Goal: Task Accomplishment & Management: Manage account settings

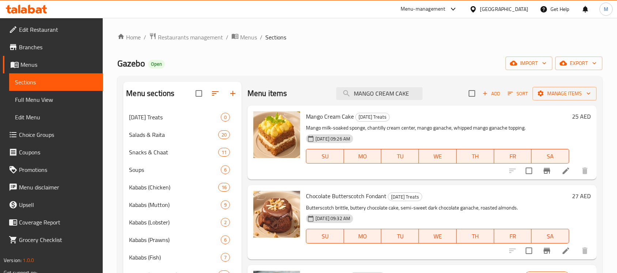
click at [494, 9] on div "[GEOGRAPHIC_DATA]" at bounding box center [504, 9] width 48 height 8
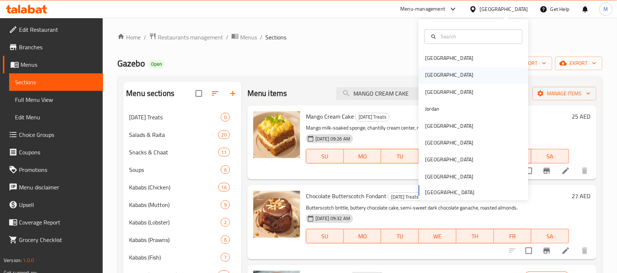
click at [435, 75] on div "[GEOGRAPHIC_DATA]" at bounding box center [450, 75] width 60 height 17
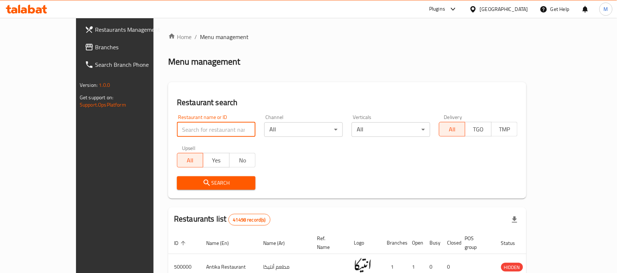
click at [198, 123] on input "search" at bounding box center [216, 129] width 79 height 15
paste input "707055"
type input "707055"
click at [183, 186] on span "Search" at bounding box center [216, 183] width 67 height 9
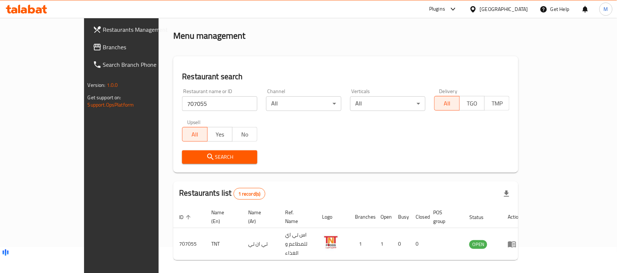
scroll to position [38, 0]
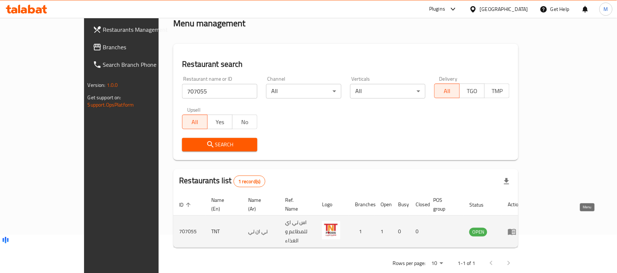
click at [516, 229] on icon "enhanced table" at bounding box center [512, 232] width 8 height 6
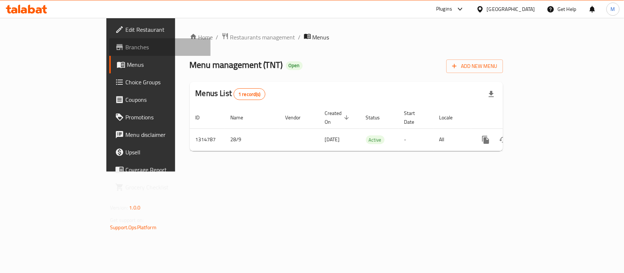
click at [125, 49] on span "Branches" at bounding box center [164, 47] width 79 height 9
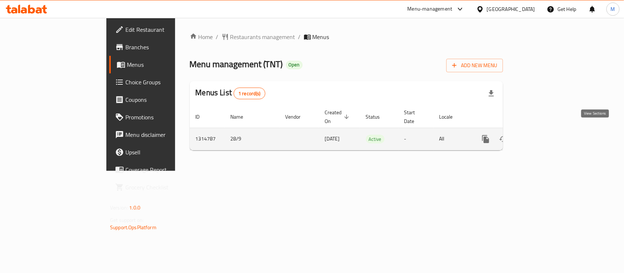
click at [543, 135] on icon "enhanced table" at bounding box center [538, 139] width 9 height 9
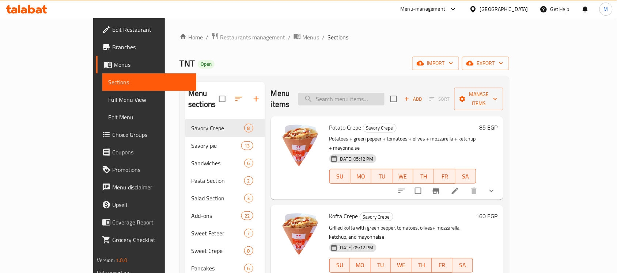
click at [370, 93] on input "search" at bounding box center [341, 99] width 86 height 13
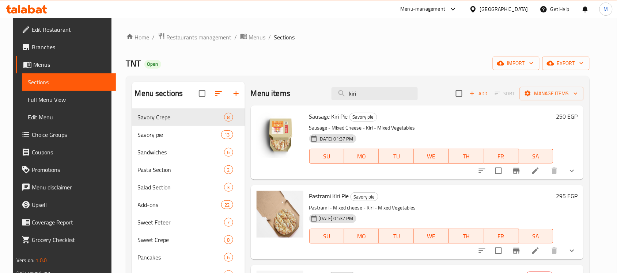
click at [581, 166] on button "show more" at bounding box center [572, 171] width 18 height 18
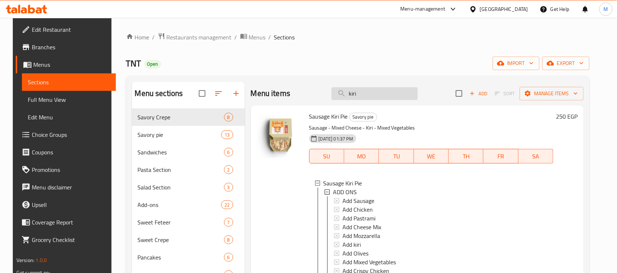
click at [380, 98] on input "kiri" at bounding box center [375, 93] width 86 height 13
paste input "فطيرة بغاشة"
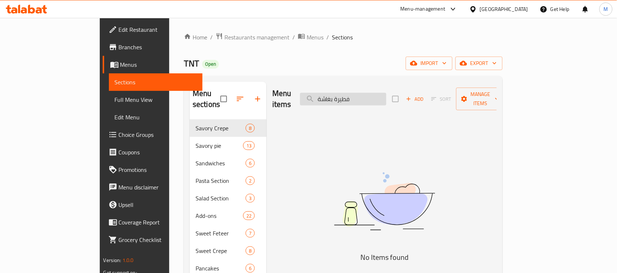
click at [380, 99] on input "فطيرة بغاشة" at bounding box center [343, 99] width 86 height 13
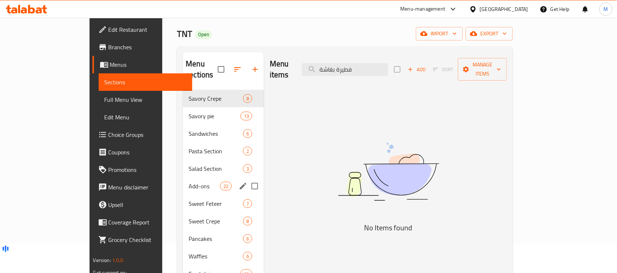
scroll to position [46, 0]
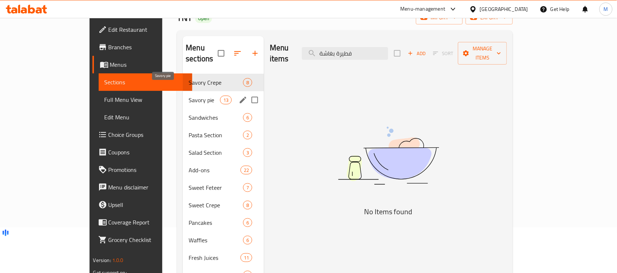
click at [189, 96] on span "Savory pie" at bounding box center [204, 100] width 31 height 9
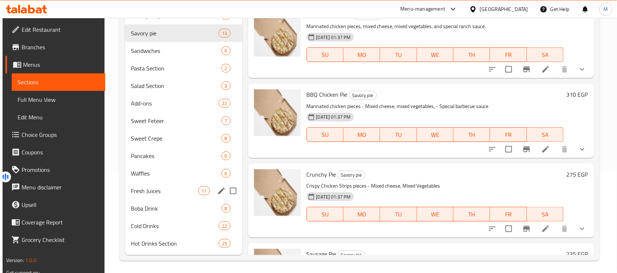
scroll to position [103, 0]
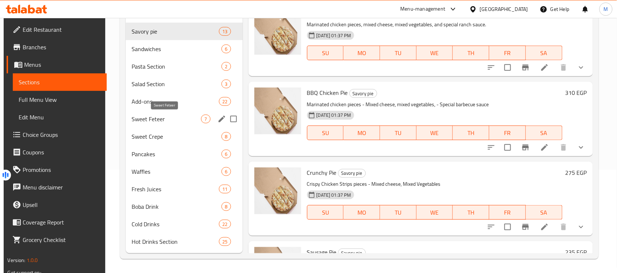
click at [169, 118] on span "Sweet Feteer" at bounding box center [166, 119] width 69 height 9
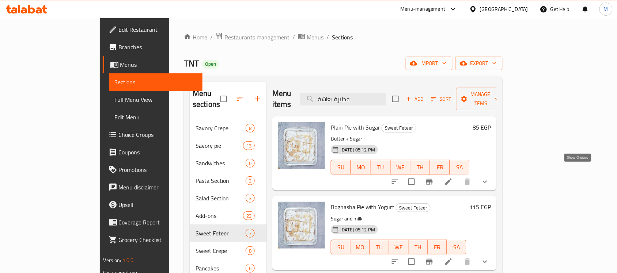
click at [489, 178] on icon "show more" at bounding box center [485, 182] width 9 height 9
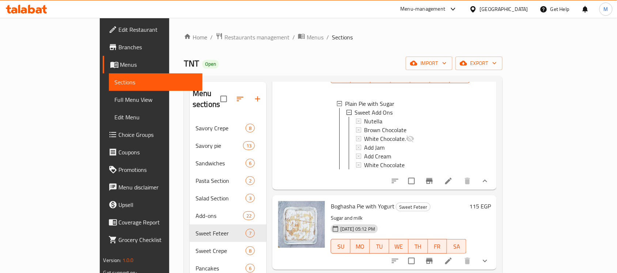
scroll to position [137, 0]
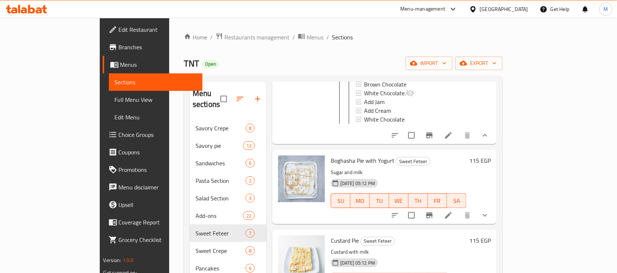
click at [489, 211] on icon "show more" at bounding box center [485, 215] width 9 height 9
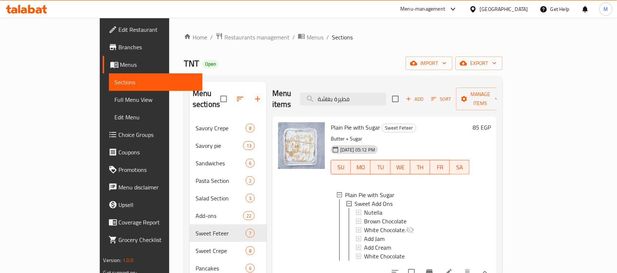
scroll to position [183, 0]
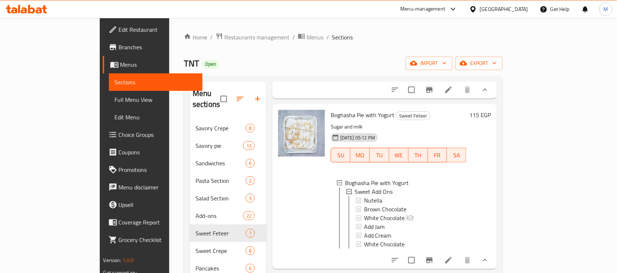
click at [331, 111] on span "Boghasha Pie with Yogurt" at bounding box center [363, 115] width 64 height 11
copy span "Boghasha"
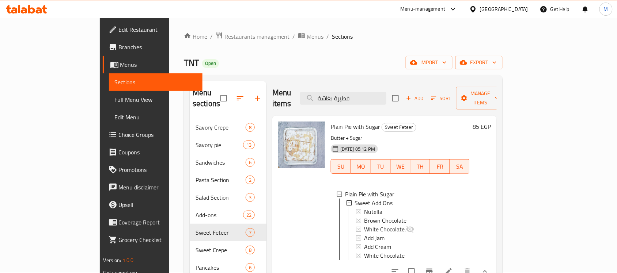
scroll to position [0, 0]
click at [386, 97] on input "فطيرة بغاشة" at bounding box center [343, 99] width 86 height 13
paste input "Boghasha"
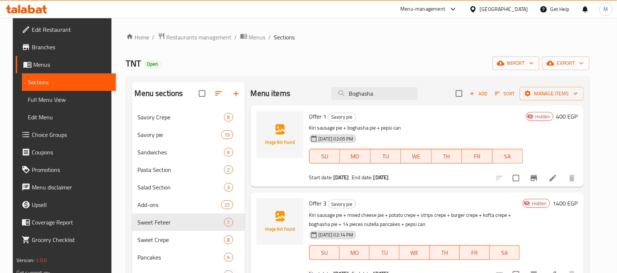
type input "Boghasha"
click at [557, 176] on icon at bounding box center [553, 178] width 9 height 9
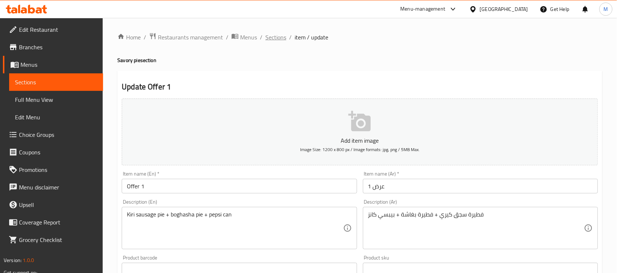
click at [273, 39] on span "Sections" at bounding box center [275, 37] width 21 height 9
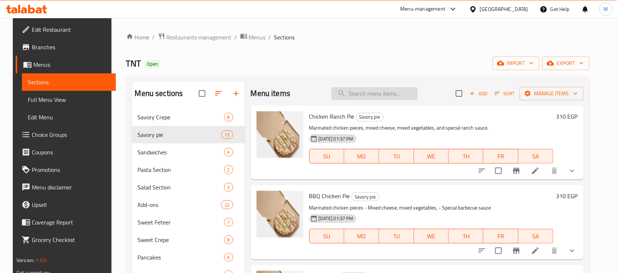
click at [358, 97] on input "search" at bounding box center [375, 93] width 86 height 13
paste input "Boghasha"
click at [390, 92] on input "Boghasha" at bounding box center [375, 93] width 86 height 13
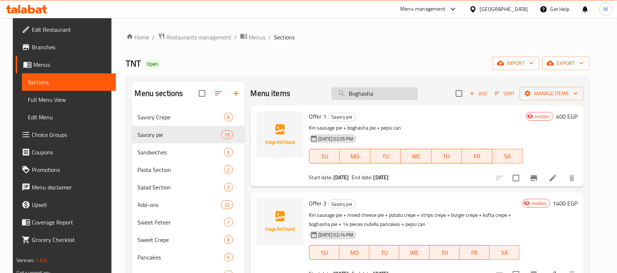
click at [382, 96] on input "Boghasha" at bounding box center [375, 93] width 86 height 13
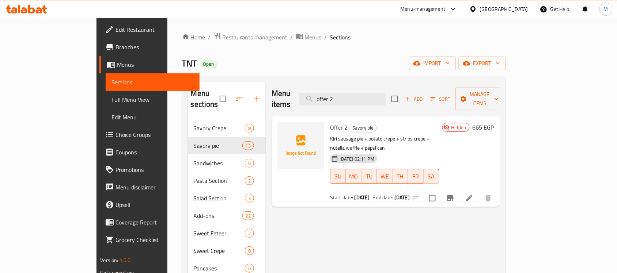
type input "offer 2"
click at [474, 194] on icon at bounding box center [469, 198] width 9 height 9
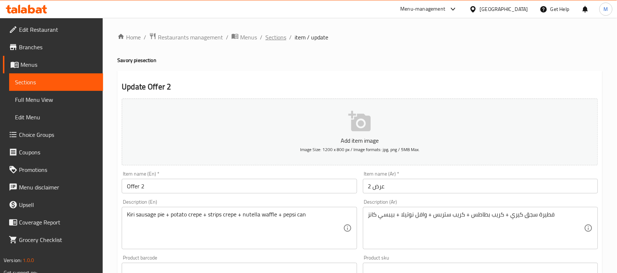
click at [269, 35] on span "Sections" at bounding box center [275, 37] width 21 height 9
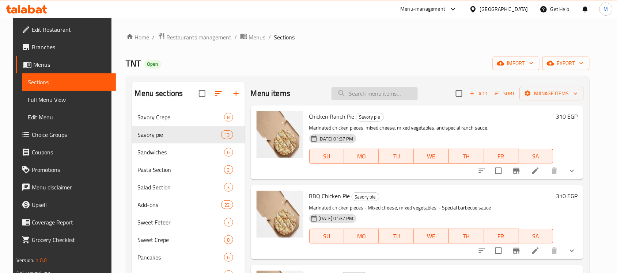
click at [385, 89] on input "search" at bounding box center [375, 93] width 86 height 13
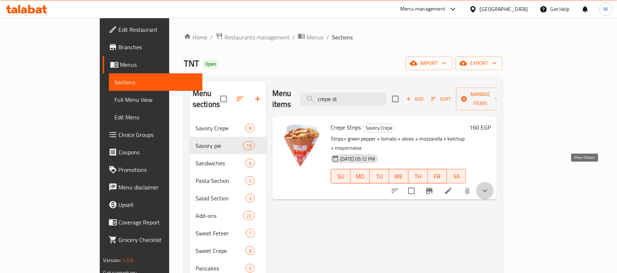
click at [487, 190] on icon "show more" at bounding box center [485, 191] width 4 height 3
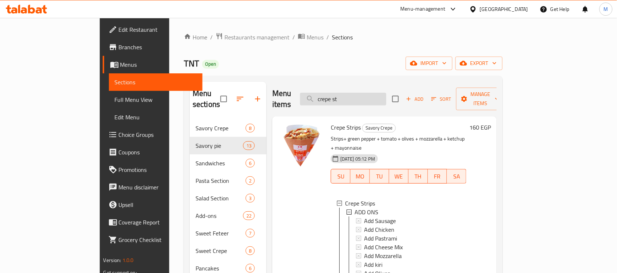
click at [386, 96] on input "crepe st" at bounding box center [343, 99] width 86 height 13
paste input "كريب بطاطس"
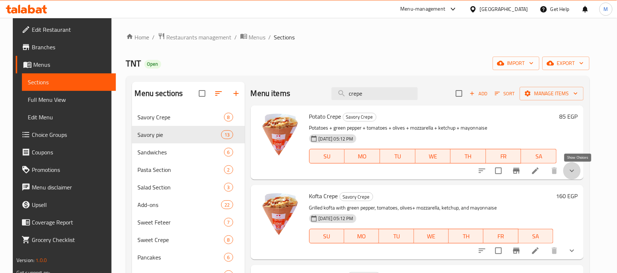
click at [577, 174] on icon "show more" at bounding box center [572, 171] width 9 height 9
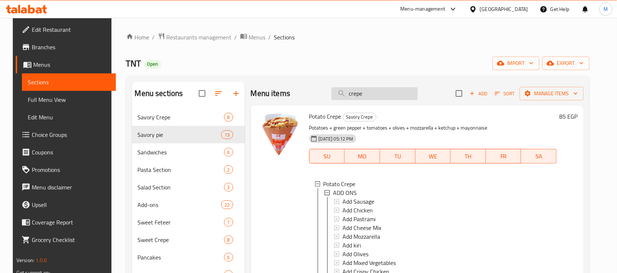
click at [365, 93] on input "crepe" at bounding box center [375, 93] width 86 height 13
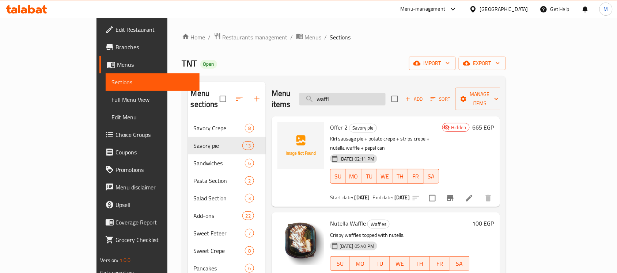
click at [386, 94] on input "waffl" at bounding box center [342, 99] width 86 height 13
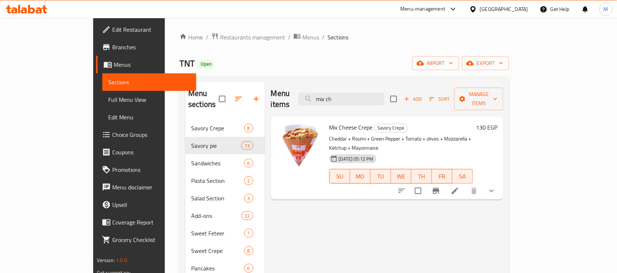
drag, startPoint x: 388, startPoint y: 94, endPoint x: 241, endPoint y: 102, distance: 147.5
click at [306, 100] on div "Menu items mix ch Add Sort Manage items" at bounding box center [387, 99] width 233 height 35
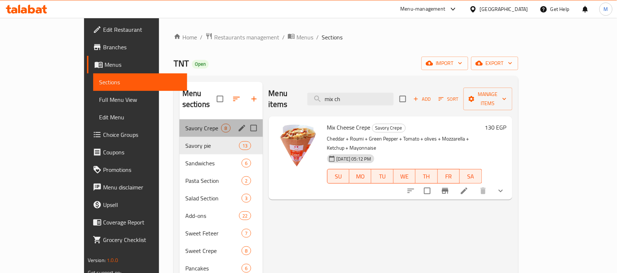
click at [179, 122] on div "Savory Crepe 8" at bounding box center [220, 129] width 83 height 18
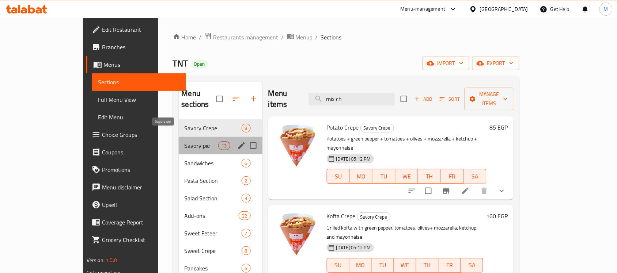
click at [185, 141] on span "Savory pie" at bounding box center [202, 145] width 34 height 9
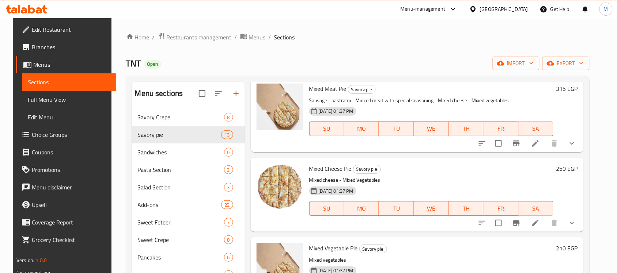
scroll to position [594, 0]
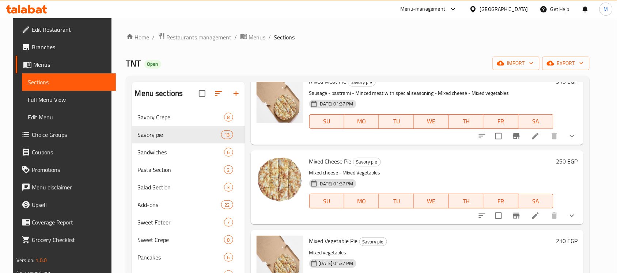
click at [579, 211] on button "show more" at bounding box center [572, 216] width 18 height 18
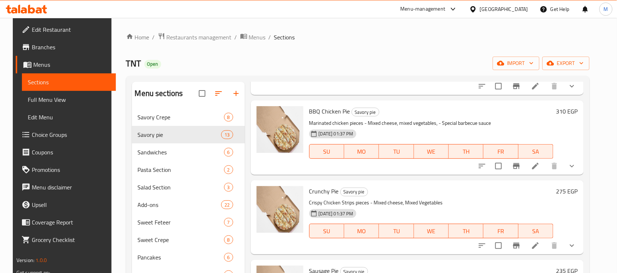
scroll to position [0, 0]
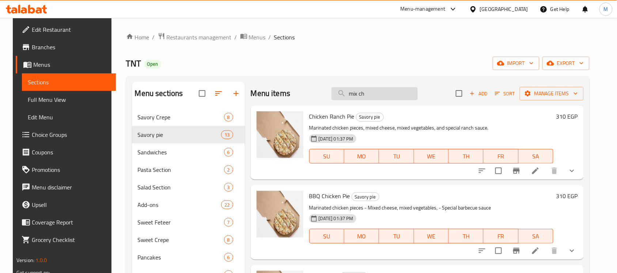
click at [390, 92] on input "mix ch" at bounding box center [375, 93] width 86 height 13
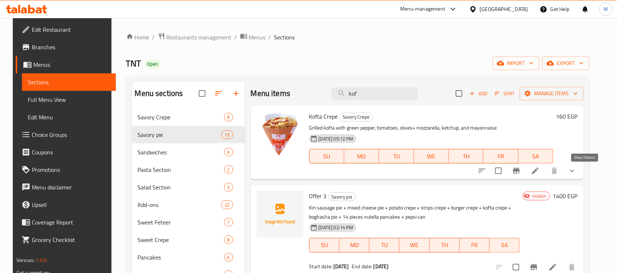
click at [577, 170] on icon "show more" at bounding box center [572, 171] width 9 height 9
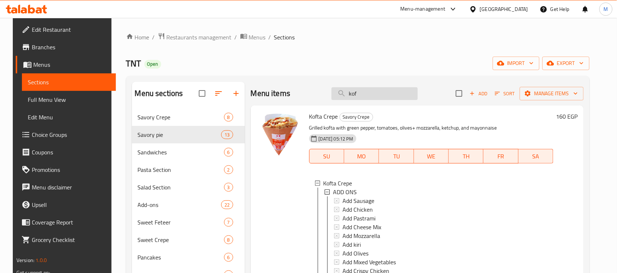
click at [391, 90] on input "kof" at bounding box center [375, 93] width 86 height 13
type input "u"
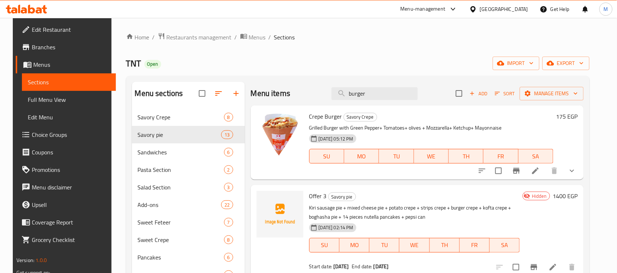
drag, startPoint x: 584, startPoint y: 174, endPoint x: 570, endPoint y: 179, distance: 14.3
click at [577, 174] on icon "show more" at bounding box center [572, 171] width 9 height 9
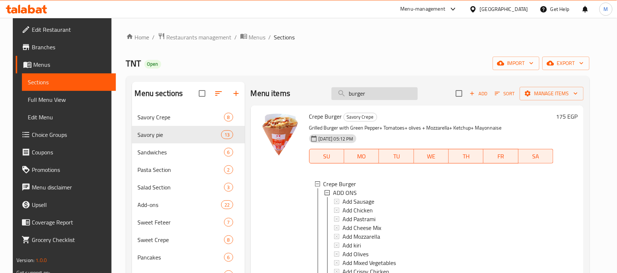
click at [363, 95] on input "burger" at bounding box center [375, 93] width 86 height 13
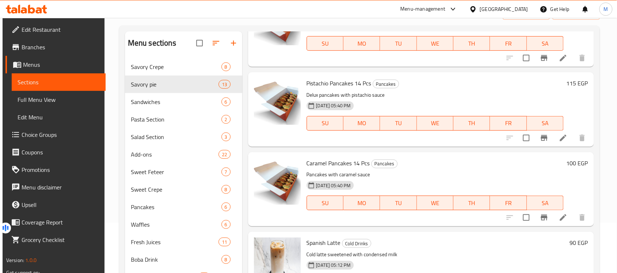
scroll to position [103, 0]
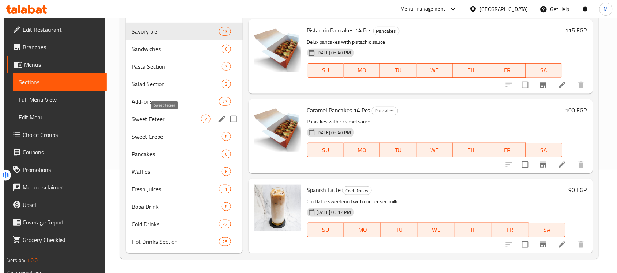
click at [163, 135] on span "Sweet Crepe" at bounding box center [177, 136] width 90 height 9
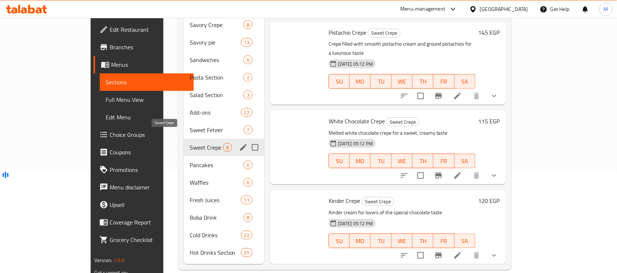
scroll to position [349, 0]
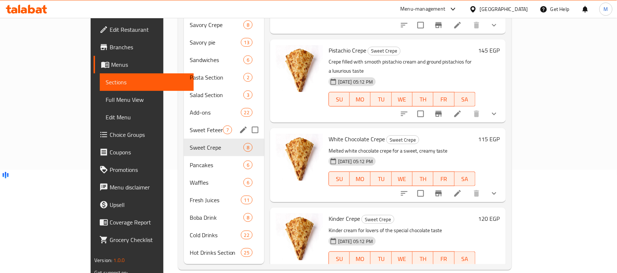
click at [190, 126] on span "Sweet Feteer" at bounding box center [206, 130] width 33 height 9
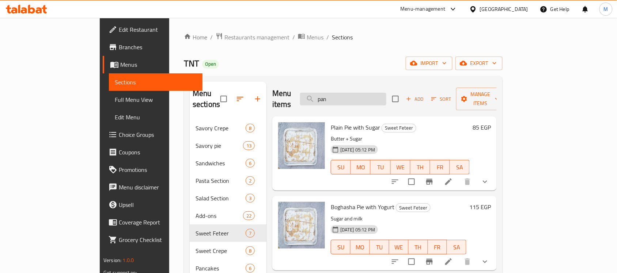
click at [377, 94] on input "pan" at bounding box center [343, 99] width 86 height 13
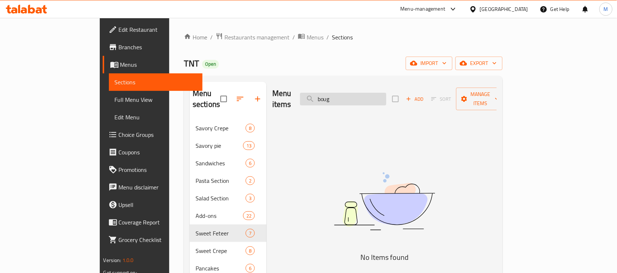
type input "bough"
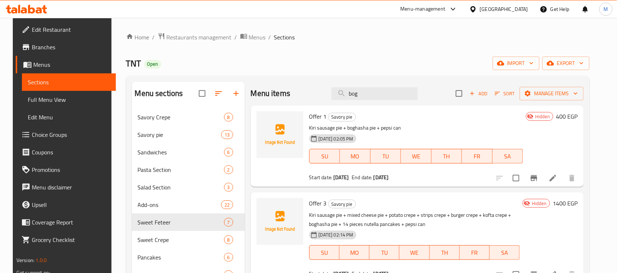
click at [357, 124] on p "Kiri sausage pie + boghasha pie + pepsi can" at bounding box center [416, 128] width 214 height 9
copy p "boghasha"
click at [366, 102] on div "Menu items bog Add Sort Manage items" at bounding box center [417, 94] width 333 height 24
click at [371, 92] on input "bog" at bounding box center [375, 93] width 86 height 13
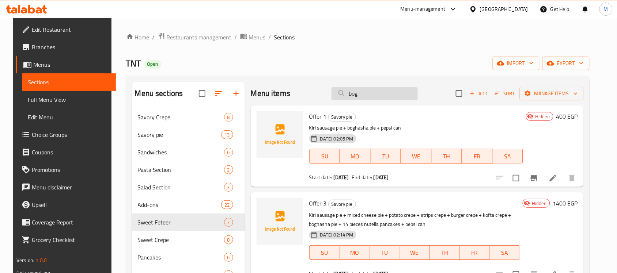
paste input "hasha"
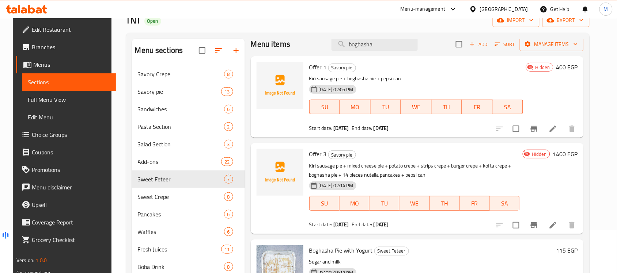
scroll to position [103, 0]
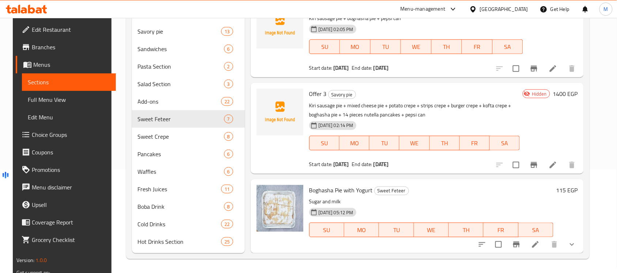
type input "boghasha"
click at [581, 239] on button "show more" at bounding box center [572, 245] width 18 height 18
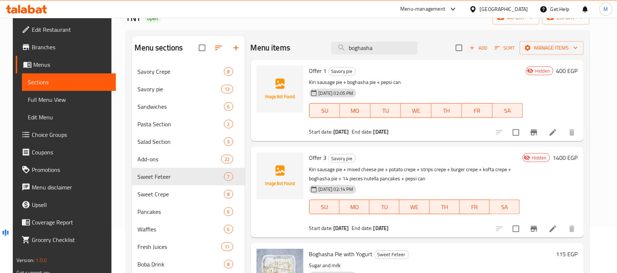
scroll to position [0, 0]
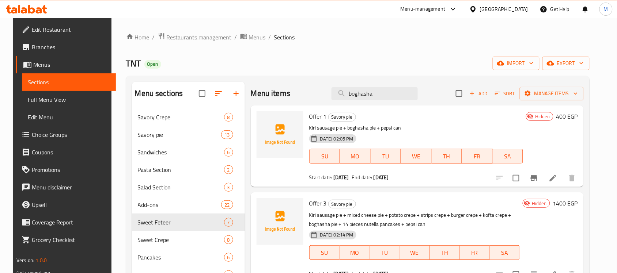
click at [196, 39] on span "Restaurants management" at bounding box center [199, 37] width 65 height 9
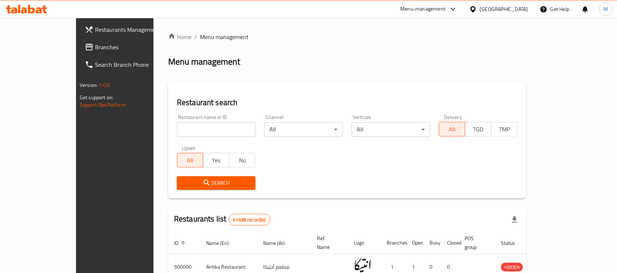
click at [177, 108] on h2 "Restaurant search" at bounding box center [347, 102] width 341 height 11
click at [177, 121] on div "Restaurant name or ID Restaurant name or ID" at bounding box center [216, 126] width 79 height 22
click at [177, 131] on input "search" at bounding box center [216, 129] width 79 height 15
paste input "696733"
type input "696733"
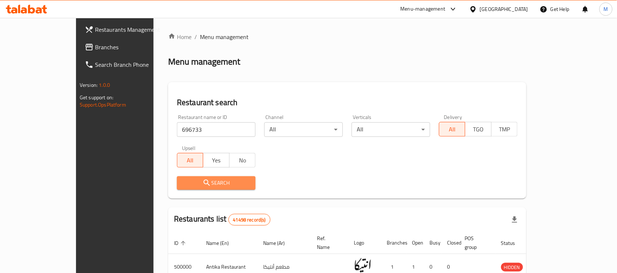
click at [183, 182] on span "Search" at bounding box center [216, 183] width 67 height 9
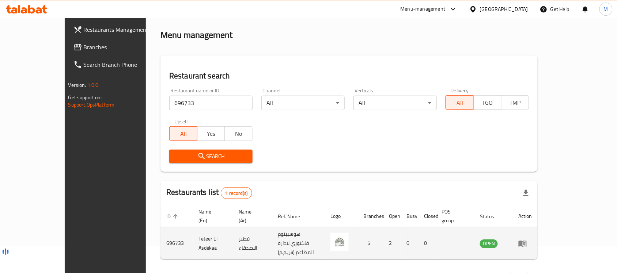
scroll to position [38, 0]
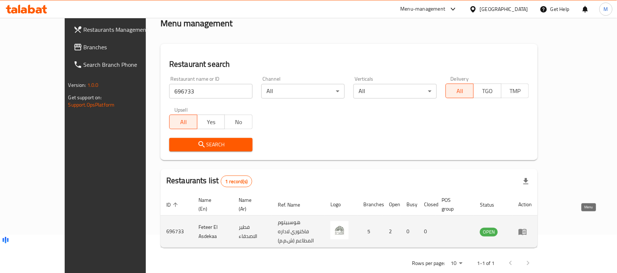
click at [527, 229] on icon "enhanced table" at bounding box center [523, 232] width 8 height 6
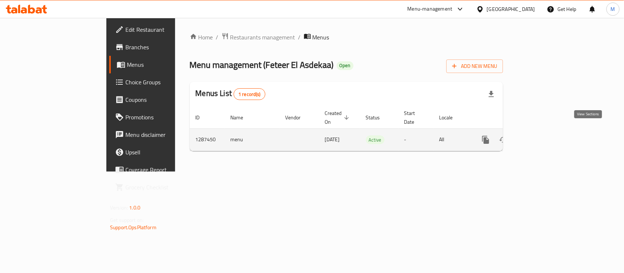
click at [543, 136] on icon "enhanced table" at bounding box center [538, 140] width 9 height 9
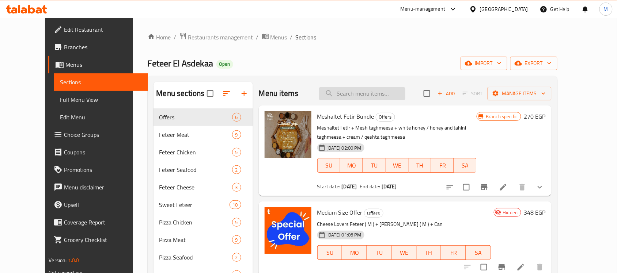
click at [368, 94] on input "search" at bounding box center [362, 93] width 86 height 13
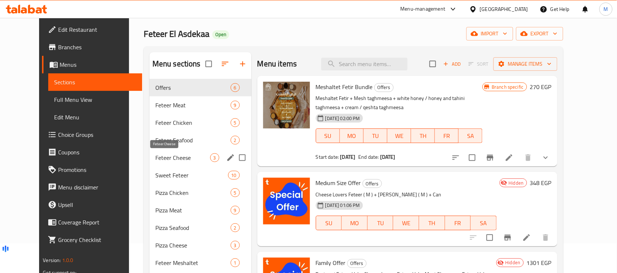
scroll to position [46, 0]
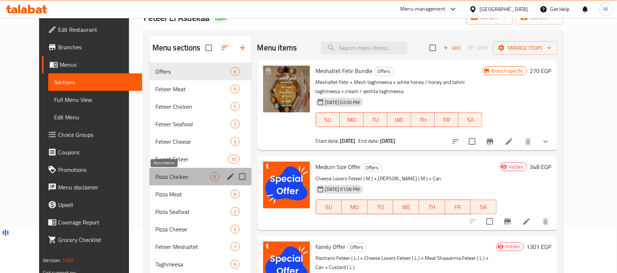
click at [170, 177] on span "Pizza Chicken" at bounding box center [182, 177] width 55 height 9
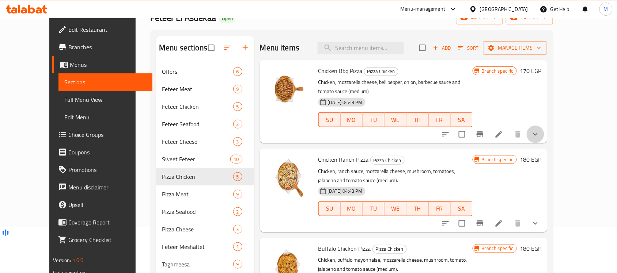
click at [544, 132] on button "show more" at bounding box center [536, 135] width 18 height 18
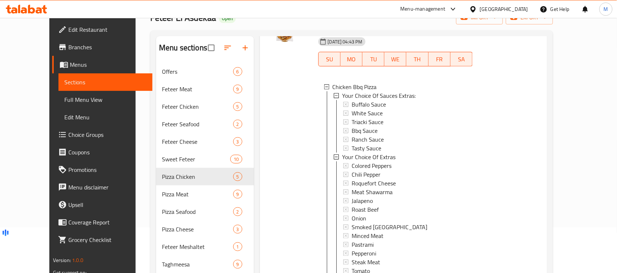
scroll to position [46, 0]
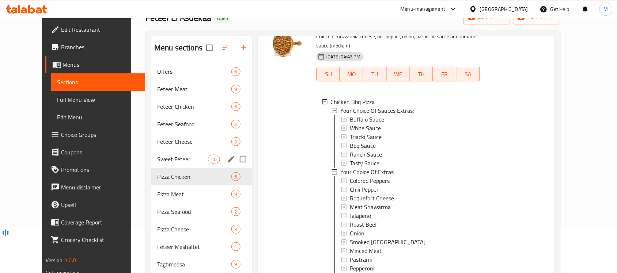
click at [157, 156] on span "Sweet Feteer" at bounding box center [182, 159] width 51 height 9
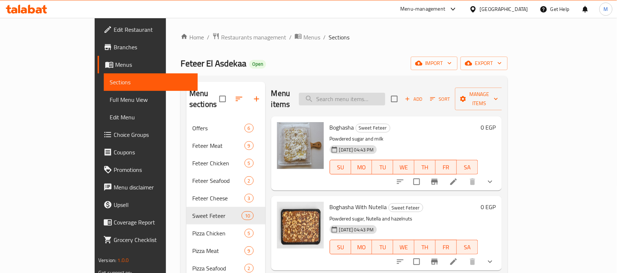
click at [376, 96] on input "search" at bounding box center [342, 99] width 86 height 13
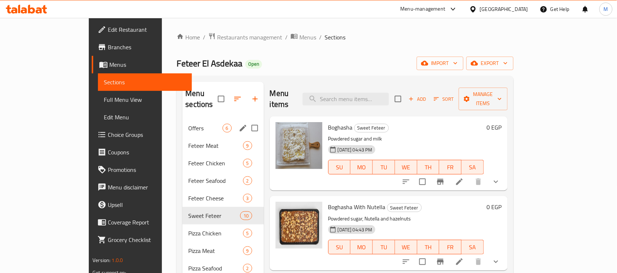
click at [182, 120] on div "Offers 6" at bounding box center [222, 129] width 81 height 18
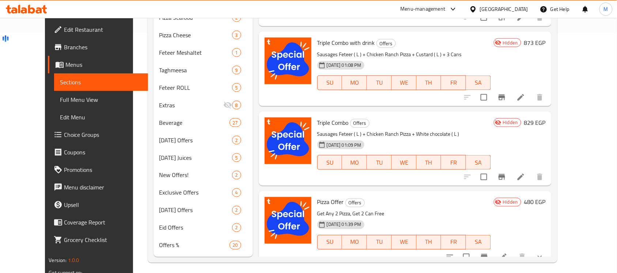
scroll to position [244, 0]
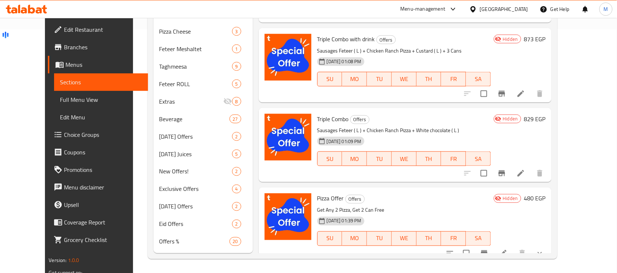
click at [544, 249] on icon "show more" at bounding box center [540, 253] width 9 height 9
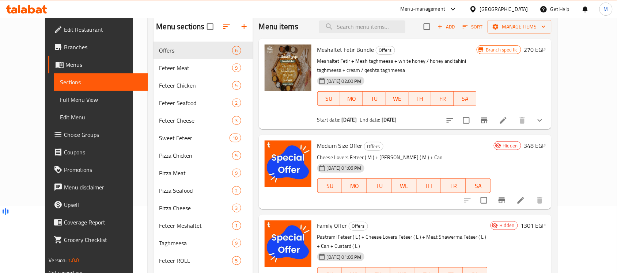
scroll to position [0, 0]
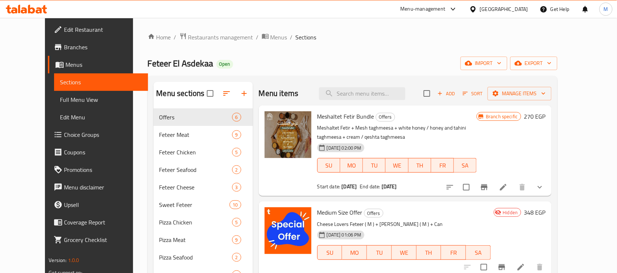
click at [64, 43] on span "Branches" at bounding box center [103, 47] width 78 height 9
click at [378, 94] on input "search" at bounding box center [362, 93] width 86 height 13
paste input "Medium Size Offer"
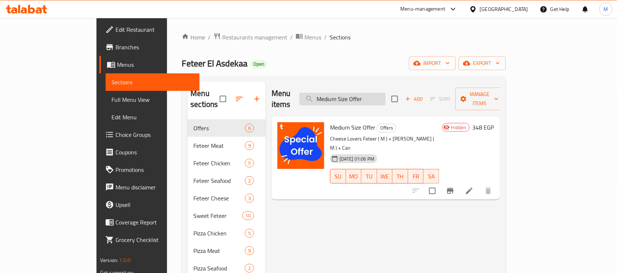
click at [386, 93] on input "Medium Size Offer" at bounding box center [342, 99] width 86 height 13
paste input "Family"
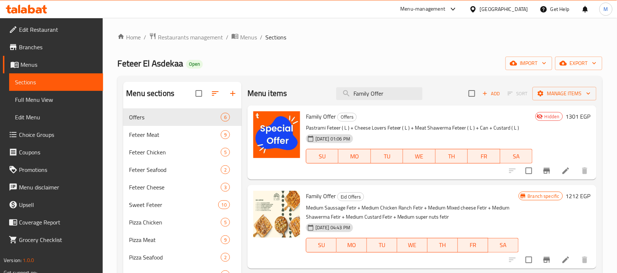
type input "Family Offer"
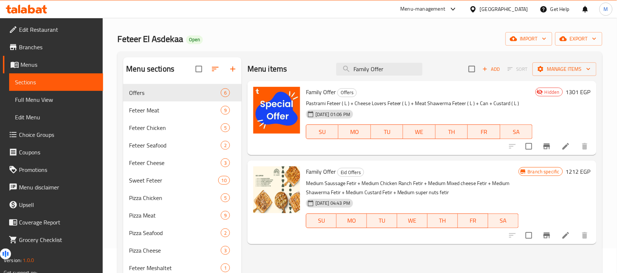
scroll to position [46, 0]
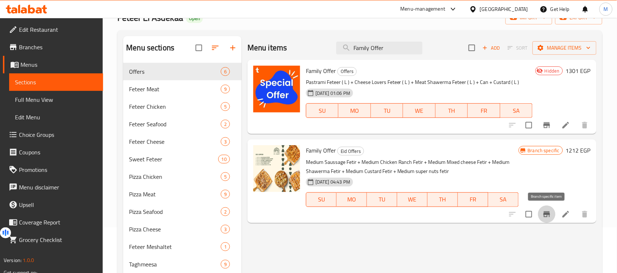
click at [547, 215] on icon "Branch-specific-item" at bounding box center [547, 215] width 7 height 6
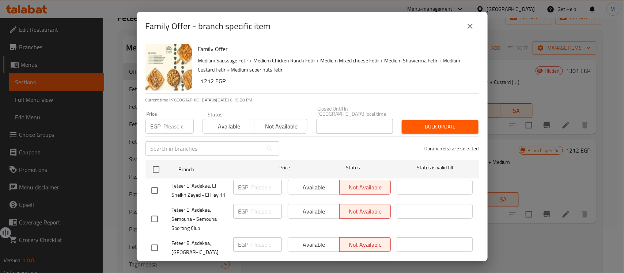
click at [474, 28] on icon "close" at bounding box center [470, 26] width 9 height 9
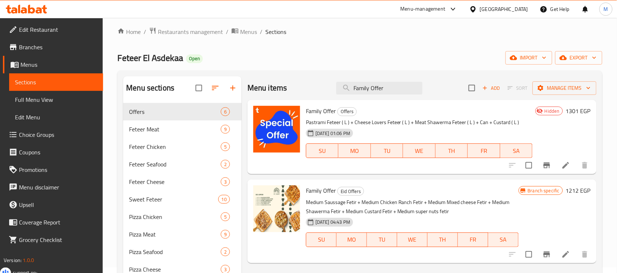
scroll to position [0, 0]
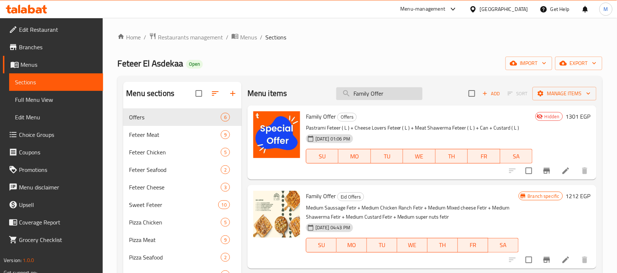
click at [397, 95] on input "Family Offer" at bounding box center [379, 93] width 86 height 13
paste input "Triple Combo with drink"
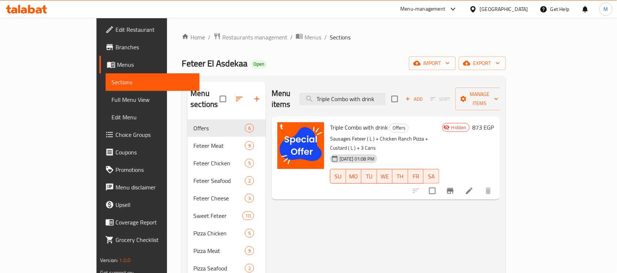
click at [424, 93] on div "Menu items Triple Combo with drink Add Sort Manage items" at bounding box center [386, 99] width 228 height 35
click at [386, 93] on input "Triple Combo with drink" at bounding box center [342, 99] width 86 height 13
paste input "search"
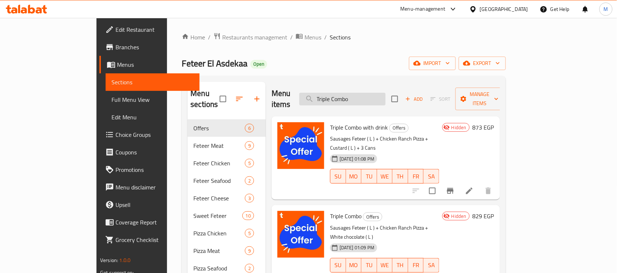
click at [386, 99] on input "Triple Combo" at bounding box center [342, 99] width 86 height 13
paste input "Get Any 2 Pizza, Get 2 Can Free"
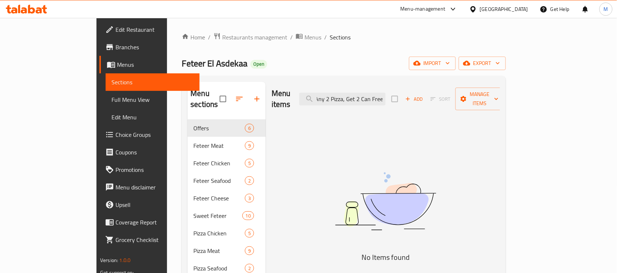
type input "Get Any 2 Pizza, Get 2 Can Free"
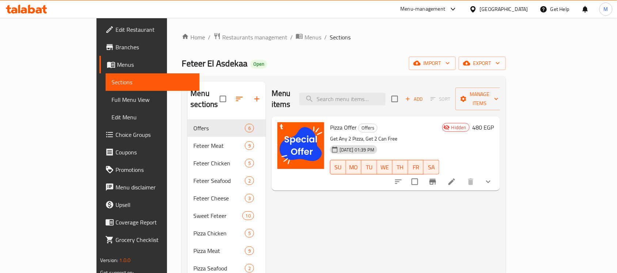
scroll to position [0, 0]
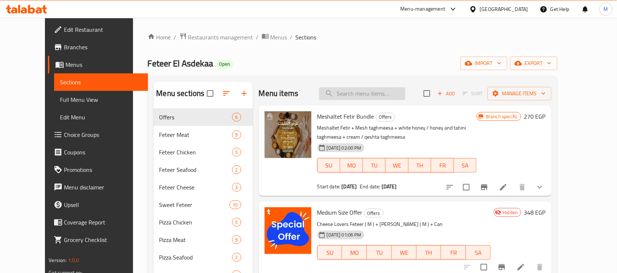
click at [381, 91] on input "search" at bounding box center [362, 93] width 86 height 13
paste input "Triple Combo"
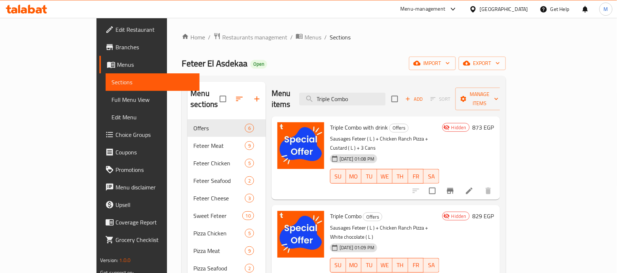
scroll to position [46, 0]
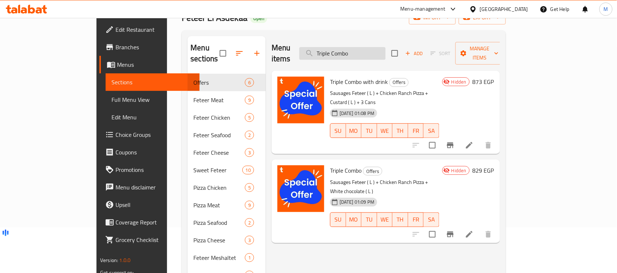
drag, startPoint x: 381, startPoint y: 56, endPoint x: 385, endPoint y: 44, distance: 12.2
click at [381, 56] on div "Menu items Triple Combo Add Sort Manage items" at bounding box center [386, 53] width 228 height 35
click at [385, 47] on input "Triple Combo" at bounding box center [342, 53] width 86 height 13
paste input "Family Offer"
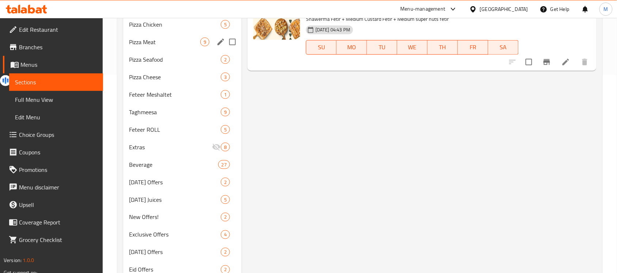
scroll to position [244, 0]
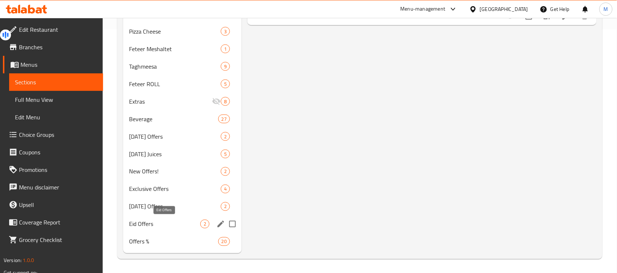
type input "Family Offer"
click at [163, 220] on span "Eid Offers" at bounding box center [164, 224] width 71 height 9
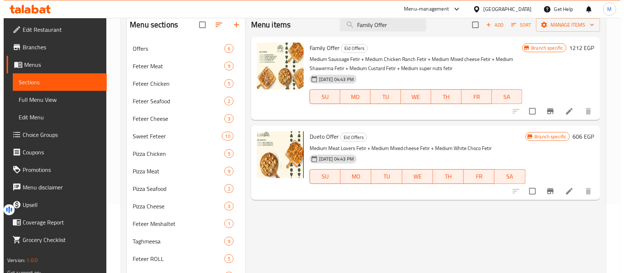
scroll to position [15, 0]
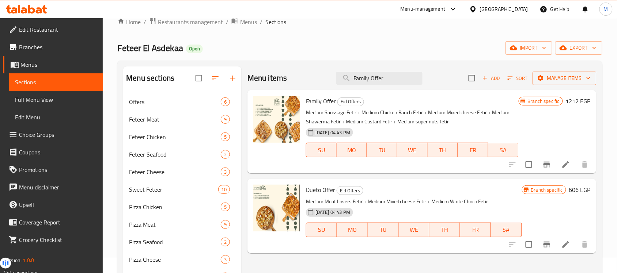
click at [540, 166] on button "Branch-specific-item" at bounding box center [547, 165] width 18 height 18
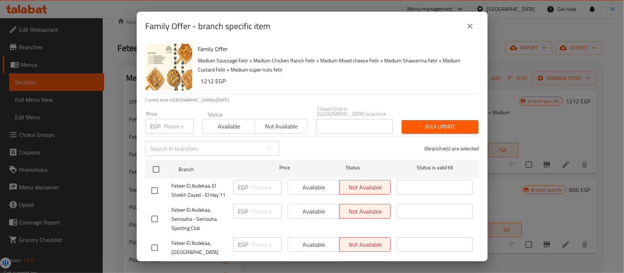
scroll to position [60, 0]
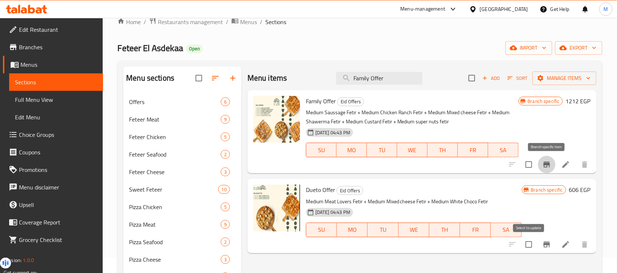
click at [543, 247] on icon "Branch-specific-item" at bounding box center [547, 245] width 9 height 9
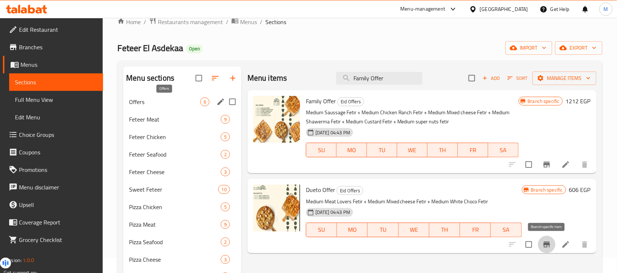
click at [143, 99] on span "Offers" at bounding box center [164, 102] width 71 height 9
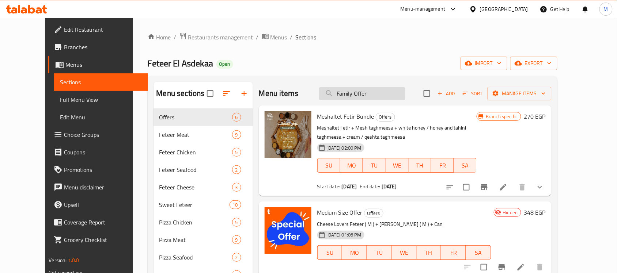
click at [400, 97] on input "Family Offer" at bounding box center [362, 93] width 86 height 13
type input "Family Offer"
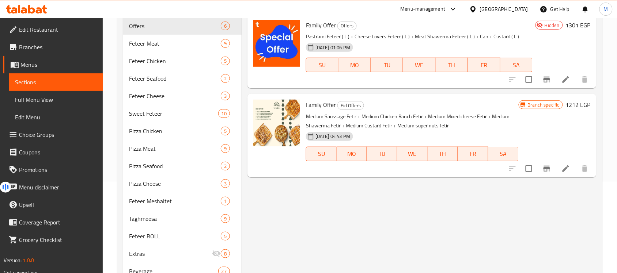
scroll to position [46, 0]
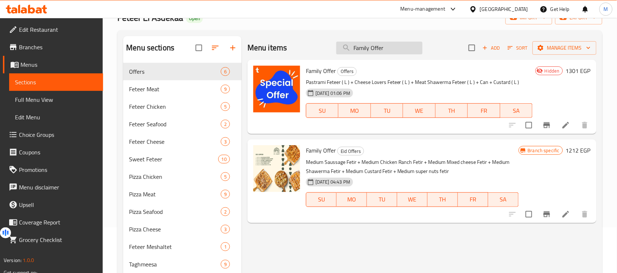
click at [400, 50] on input "Family Offer" at bounding box center [379, 48] width 86 height 13
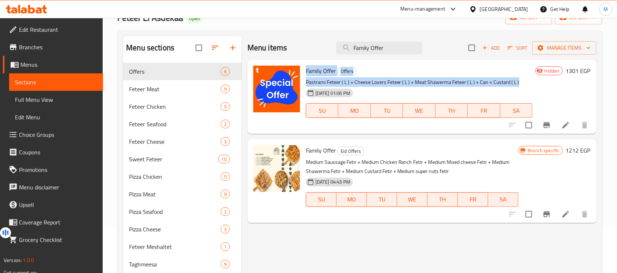
drag, startPoint x: 523, startPoint y: 83, endPoint x: 305, endPoint y: 72, distance: 218.5
click at [305, 72] on div "Family Offer Offers Pastrami Feteer ( L ) + Cheese Lovers Feteer ( L ) + Meat S…" at bounding box center [419, 97] width 233 height 68
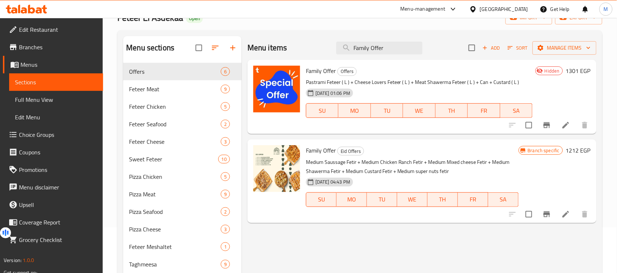
click at [433, 96] on div "15-10-2025 01:06 PM SU MO TU WE TH FR SA" at bounding box center [419, 105] width 233 height 39
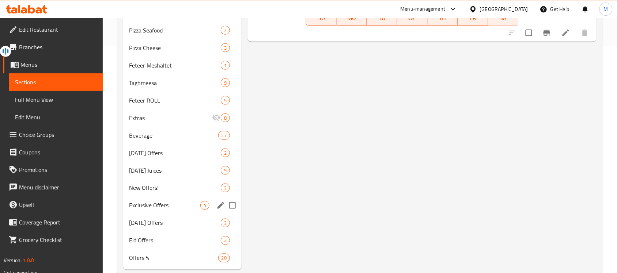
scroll to position [228, 0]
click at [174, 242] on span "Eid Offers" at bounding box center [164, 239] width 71 height 9
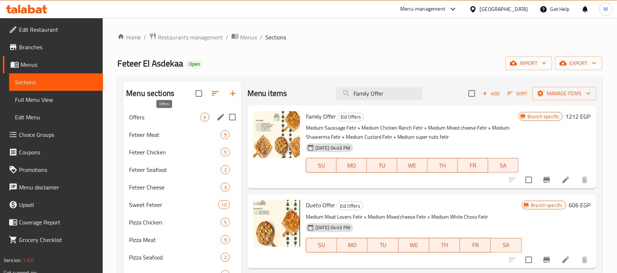
click at [160, 119] on span "Offers" at bounding box center [164, 117] width 71 height 9
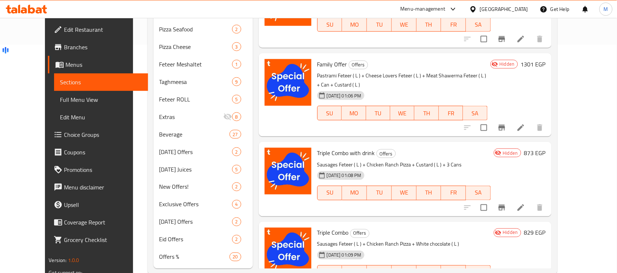
scroll to position [183, 0]
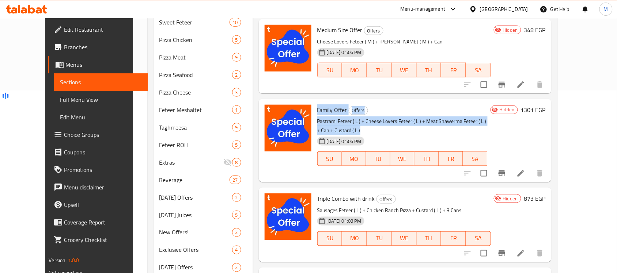
drag, startPoint x: 519, startPoint y: 122, endPoint x: 328, endPoint y: 114, distance: 191.4
click at [314, 114] on div "Family Offer Offers Pastrami Feteer ( L ) + Cheese Lovers Feteer ( L ) + Meat S…" at bounding box center [402, 141] width 176 height 78
click at [401, 121] on p "Pastrami Feteer ( L ) + Cheese Lovers Feteer ( L ) + Meat Shawerma Feteer ( L )…" at bounding box center [402, 126] width 170 height 18
